Goal: Transaction & Acquisition: Download file/media

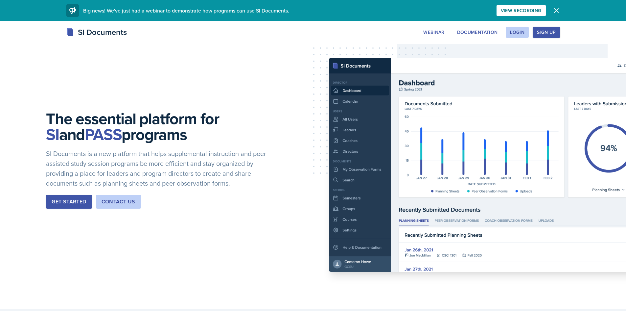
click at [374, 133] on div "The essential platform for SI and PASS programs SI Documents is a new platform …" at bounding box center [313, 164] width 626 height 287
click at [526, 30] on button "Login" at bounding box center [517, 32] width 23 height 11
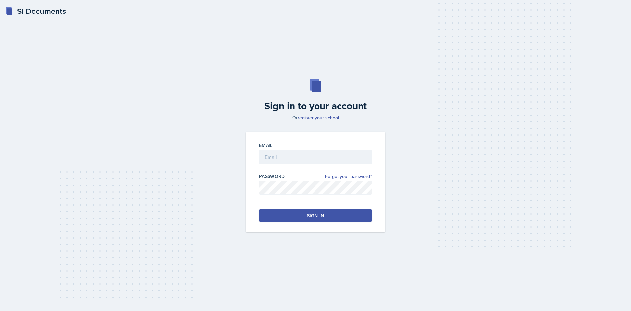
click at [414, 85] on div "Sign in to your account Or register your school Email Password Forgot your pass…" at bounding box center [316, 155] width 610 height 195
click at [294, 162] on input "email" at bounding box center [315, 157] width 113 height 14
type input "[EMAIL_ADDRESS][DOMAIN_NAME]"
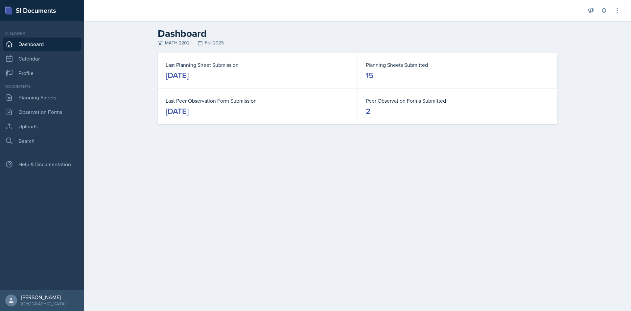
click at [497, 80] on dd "15" at bounding box center [458, 75] width 184 height 11
click at [22, 120] on link "Uploads" at bounding box center [42, 126] width 79 height 13
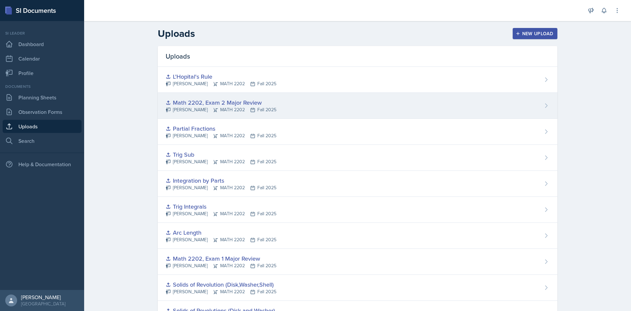
click at [198, 96] on div "Math 2202, Exam 2 Major Review [PERSON_NAME] MATH 2202 Fall 2025" at bounding box center [358, 106] width 400 height 26
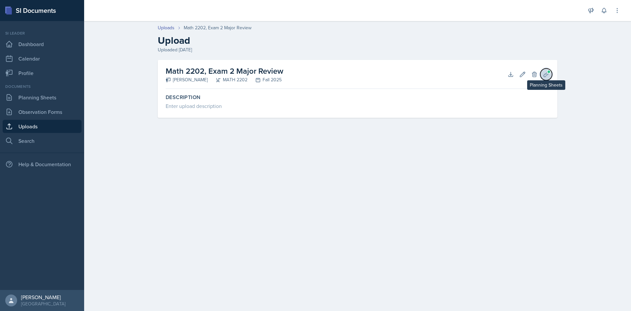
click at [544, 74] on icon at bounding box center [546, 74] width 7 height 7
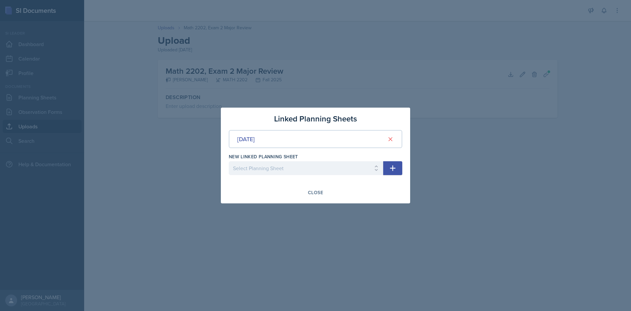
drag, startPoint x: 379, startPoint y: 65, endPoint x: 401, endPoint y: 84, distance: 29.1
click at [379, 65] on div at bounding box center [315, 155] width 631 height 311
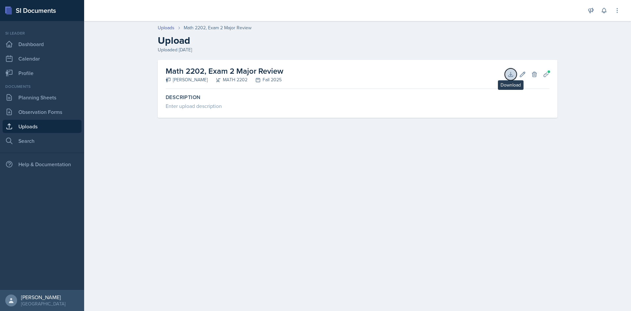
click at [506, 71] on button "Download" at bounding box center [511, 74] width 12 height 12
